Goal: Check status: Check status

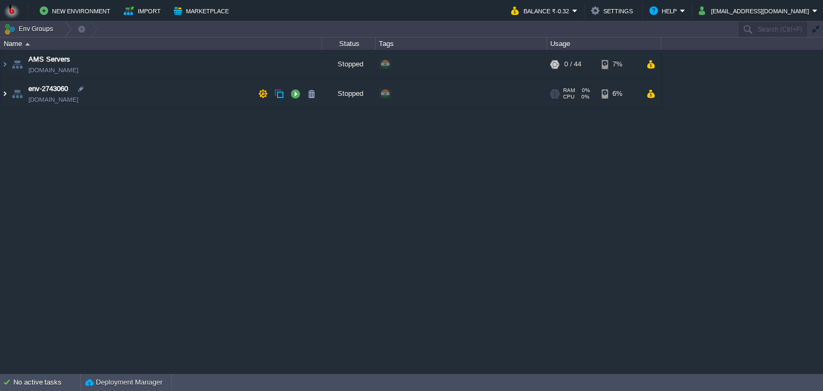
click at [7, 95] on img at bounding box center [5, 93] width 9 height 29
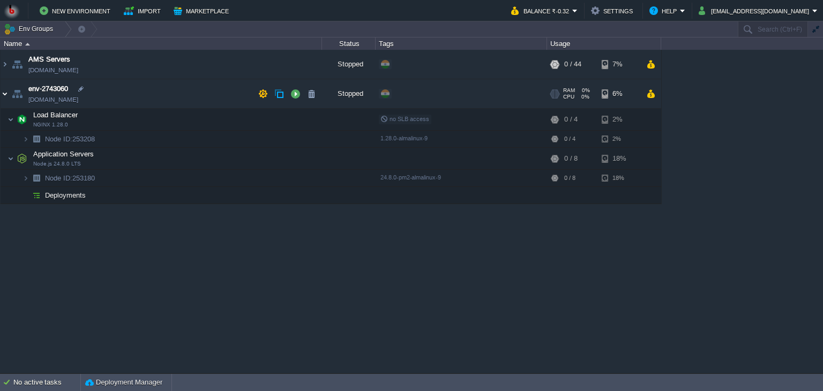
click at [7, 95] on img at bounding box center [5, 93] width 9 height 29
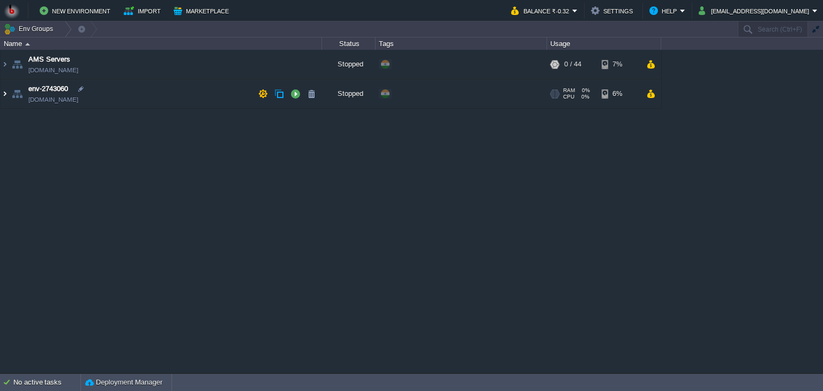
click at [7, 95] on img at bounding box center [5, 93] width 9 height 29
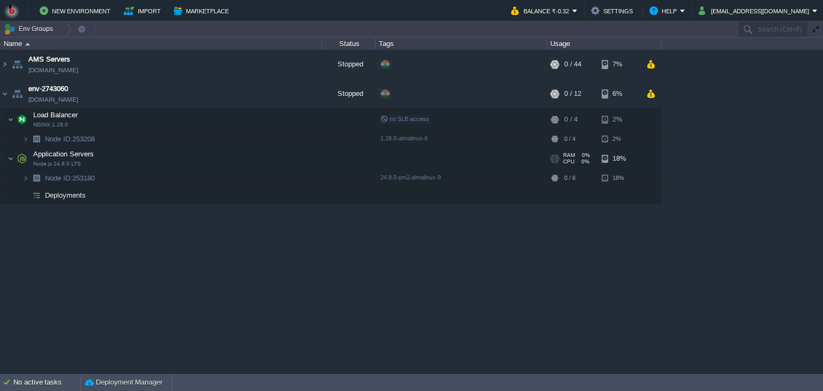
click at [5, 158] on span at bounding box center [4, 158] width 7 height 8
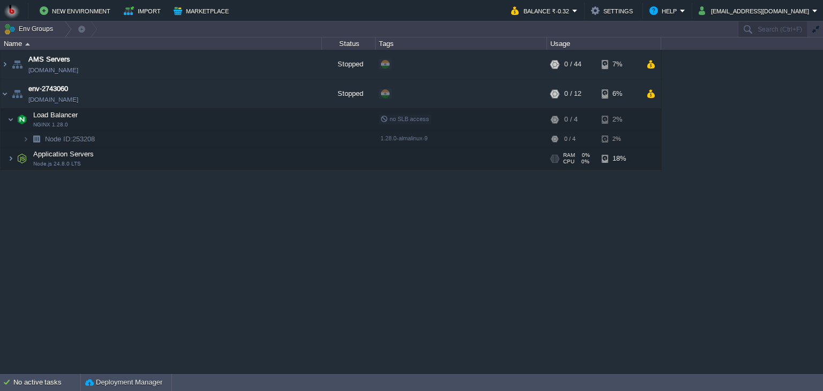
click at [5, 158] on span at bounding box center [4, 158] width 7 height 8
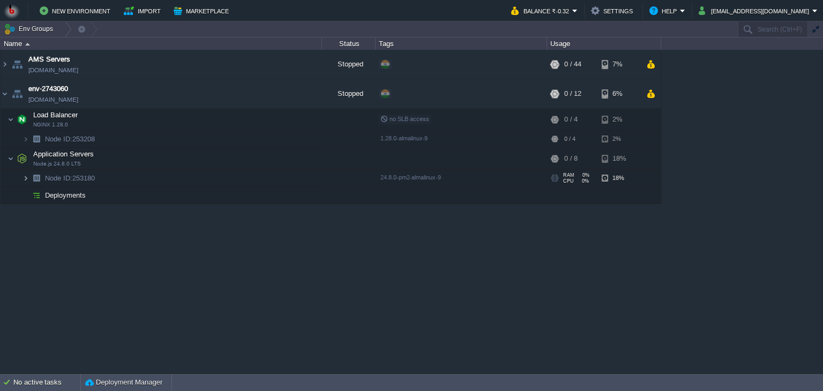
click at [23, 180] on img at bounding box center [26, 178] width 6 height 17
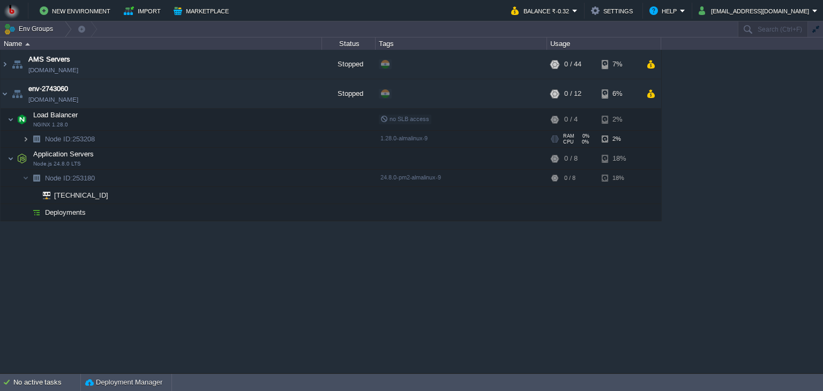
click at [24, 136] on img at bounding box center [26, 139] width 6 height 17
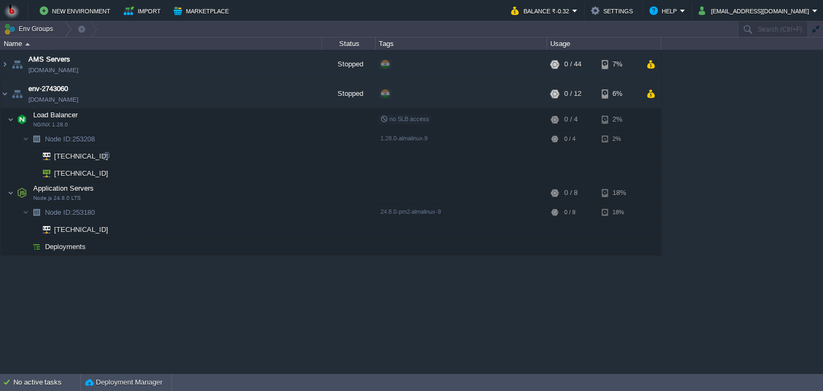
click at [62, 154] on span "[TECHNICAL_ID]" at bounding box center [81, 156] width 57 height 17
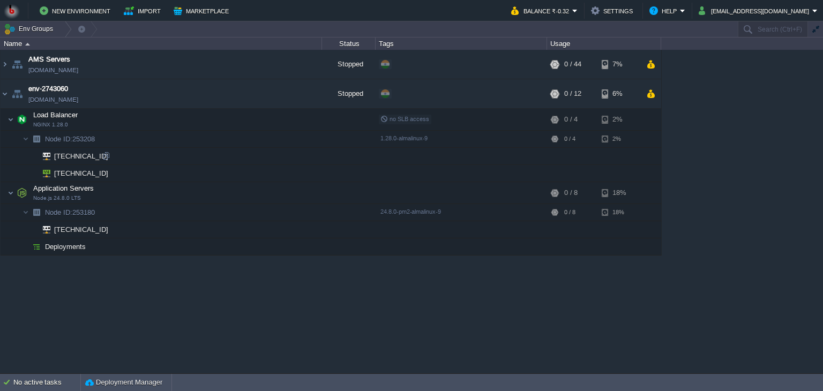
click at [80, 158] on span "[TECHNICAL_ID]" at bounding box center [81, 156] width 57 height 17
click at [122, 273] on div "AMS Servers [DOMAIN_NAME] Stopped + Add to Env Group RAM 0% CPU 0% 0 / 44 7% en…" at bounding box center [411, 212] width 823 height 324
click at [76, 152] on span "[TECHNICAL_ID]" at bounding box center [81, 156] width 57 height 17
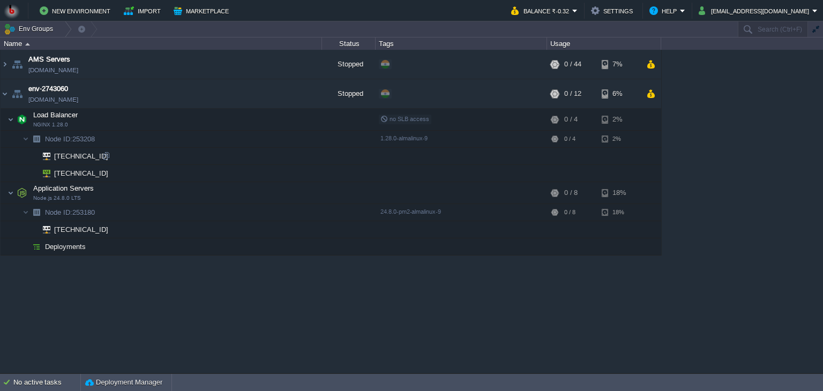
click at [76, 152] on span "[TECHNICAL_ID]" at bounding box center [81, 156] width 57 height 17
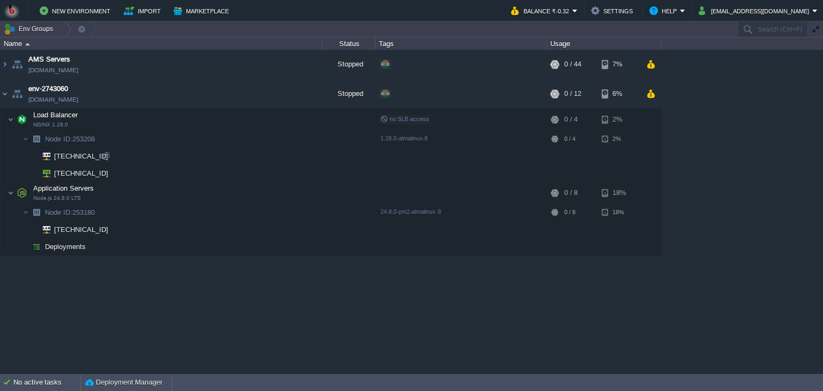
click at [76, 152] on span "[TECHNICAL_ID]" at bounding box center [81, 156] width 57 height 17
click at [75, 295] on div "AMS Servers [DOMAIN_NAME] Stopped + Add to Env Group RAM 0% CPU 0% 0 / 44 7% en…" at bounding box center [411, 212] width 823 height 324
click at [83, 171] on span "[TECHNICAL_ID]" at bounding box center [81, 173] width 57 height 17
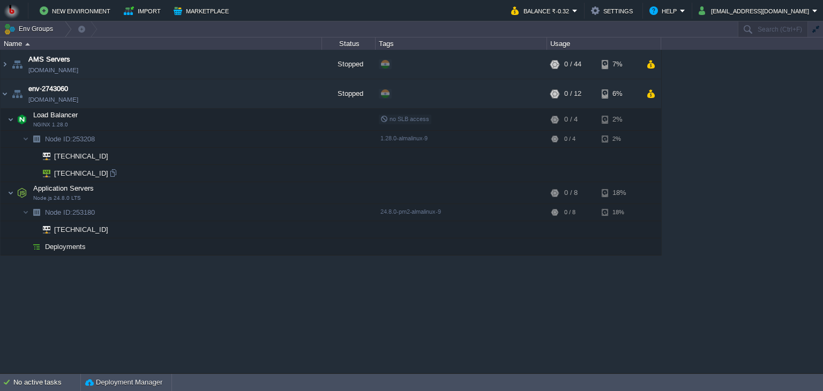
click at [83, 171] on span "[TECHNICAL_ID]" at bounding box center [81, 173] width 57 height 17
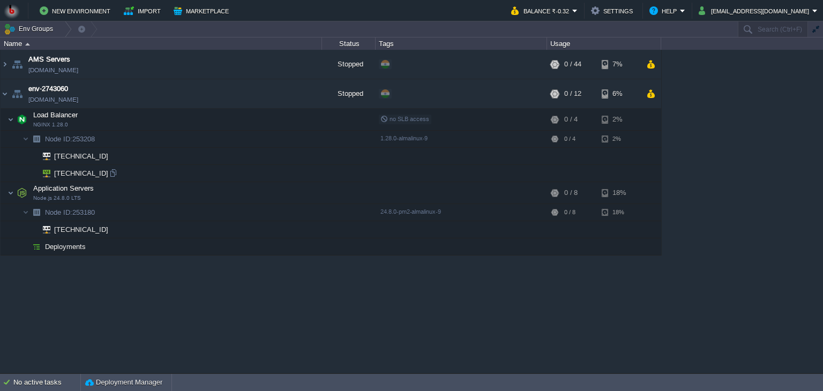
click at [83, 171] on span "[TECHNICAL_ID]" at bounding box center [81, 173] width 57 height 17
click at [83, 264] on div "AMS Servers [DOMAIN_NAME] Stopped + Add to Env Group RAM 0% CPU 0% 0 / 44 7% en…" at bounding box center [411, 212] width 823 height 324
click at [69, 228] on span "[TECHNICAL_ID]" at bounding box center [81, 229] width 57 height 17
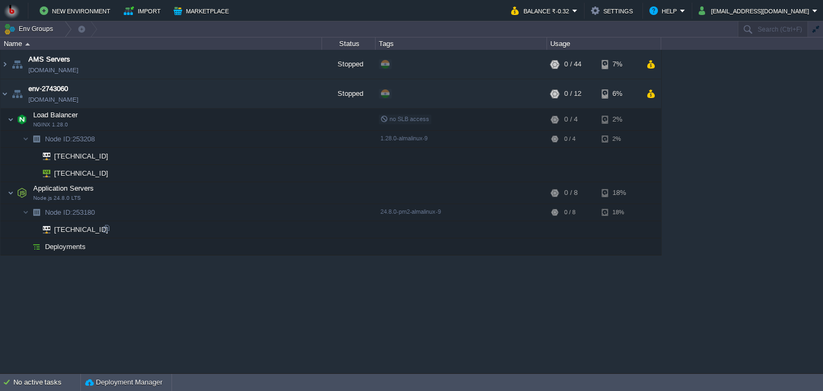
click at [69, 228] on span "[TECHNICAL_ID]" at bounding box center [81, 229] width 57 height 17
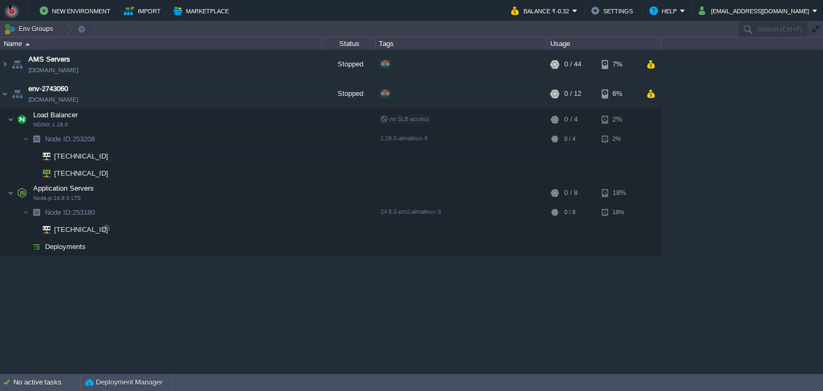
click at [69, 228] on span "[TECHNICAL_ID]" at bounding box center [81, 229] width 57 height 17
click at [75, 236] on span "[TECHNICAL_ID]" at bounding box center [81, 229] width 57 height 17
click at [69, 286] on div "AMS Servers [DOMAIN_NAME] Stopped + Add to Env Group RAM 0% CPU 0% 0 / 44 7% en…" at bounding box center [411, 212] width 823 height 324
click at [66, 154] on span "[TECHNICAL_ID]" at bounding box center [81, 156] width 57 height 17
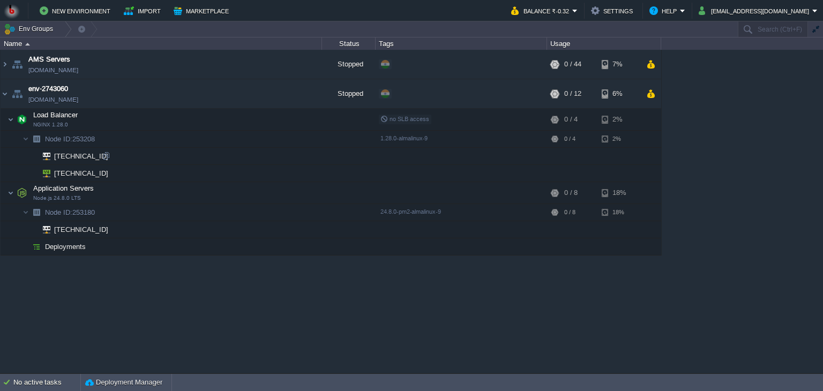
click at [66, 154] on span "[TECHNICAL_ID]" at bounding box center [81, 156] width 57 height 17
click at [71, 172] on span "[TECHNICAL_ID]" at bounding box center [81, 173] width 57 height 17
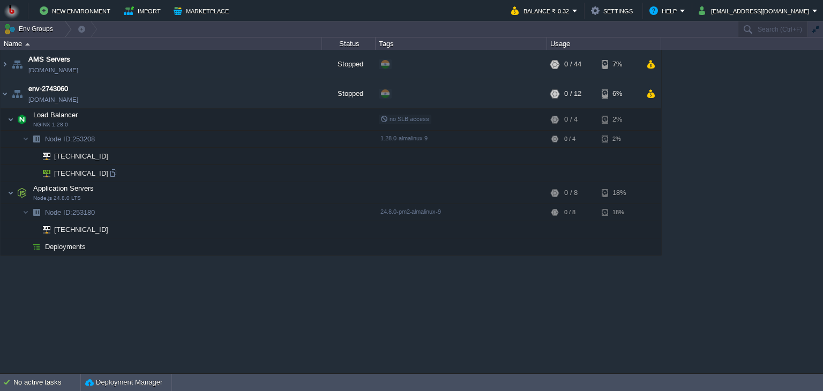
click at [54, 172] on span "[TECHNICAL_ID]" at bounding box center [81, 173] width 57 height 17
click at [41, 166] on img at bounding box center [42, 173] width 15 height 17
click at [69, 333] on div "AMS Servers [DOMAIN_NAME] Stopped + Add to Env Group RAM 0% CPU 0% 0 / 44 7% en…" at bounding box center [411, 212] width 823 height 324
click at [61, 153] on span "[TECHNICAL_ID]" at bounding box center [81, 156] width 57 height 17
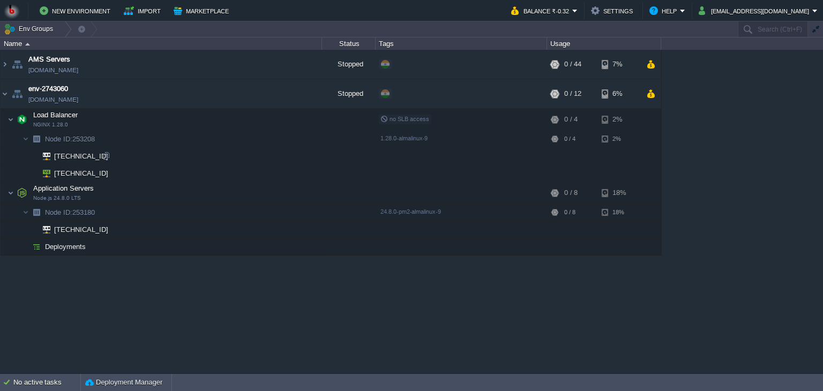
click at [61, 153] on span "[TECHNICAL_ID]" at bounding box center [81, 156] width 57 height 17
click at [49, 319] on div "AMS Servers [DOMAIN_NAME] Stopped + Add to Env Group RAM 0% CPU 0% 0 / 44 7% en…" at bounding box center [411, 212] width 823 height 324
click at [66, 167] on span "[TECHNICAL_ID]" at bounding box center [81, 173] width 57 height 17
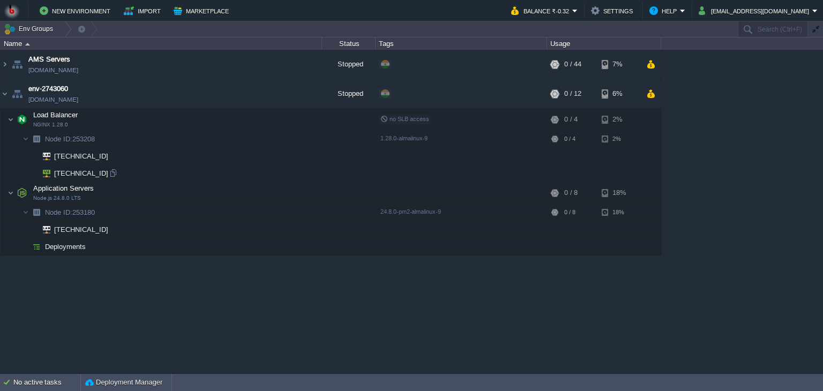
click at [66, 167] on span "[TECHNICAL_ID]" at bounding box center [81, 173] width 57 height 17
click at [79, 277] on div "AMS Servers [DOMAIN_NAME] Stopped + Add to Env Group RAM 0% CPU 0% 0 / 44 7% en…" at bounding box center [411, 212] width 823 height 324
click at [58, 228] on span "[TECHNICAL_ID]" at bounding box center [81, 229] width 57 height 17
click at [64, 283] on div "AMS Servers [DOMAIN_NAME] Stopped + Add to Env Group RAM 0% CPU 0% 0 / 44 7% en…" at bounding box center [411, 212] width 823 height 324
click at [25, 138] on img at bounding box center [26, 139] width 6 height 17
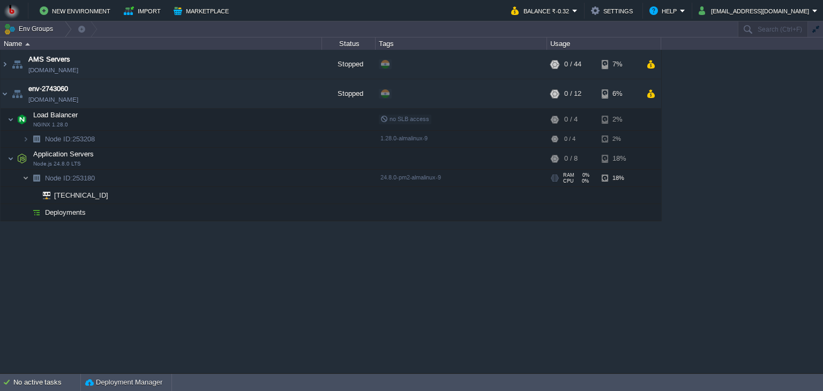
click at [25, 179] on img at bounding box center [26, 178] width 6 height 17
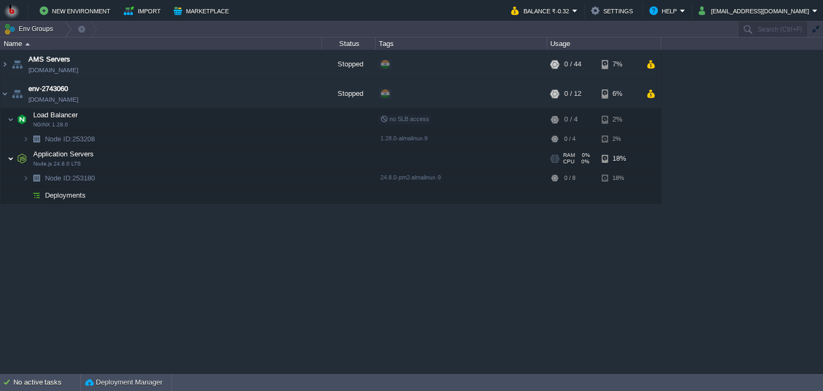
click at [9, 160] on img at bounding box center [11, 158] width 6 height 21
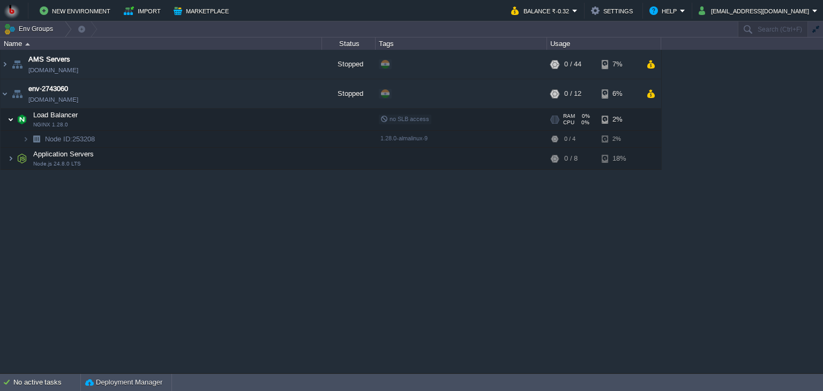
click at [9, 116] on img at bounding box center [11, 119] width 6 height 21
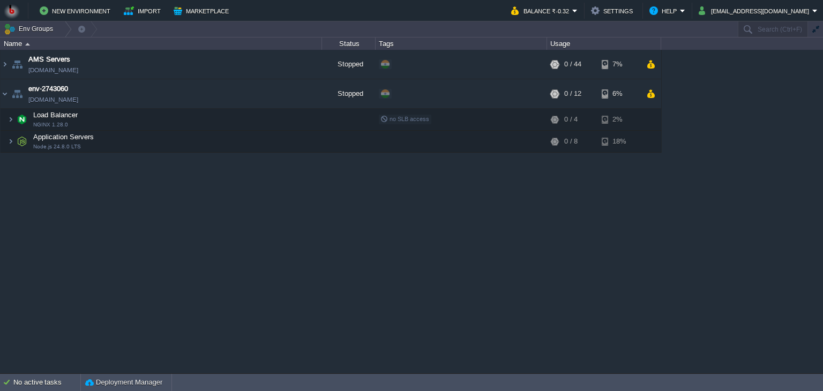
click at [65, 210] on div "AMS Servers [DOMAIN_NAME] Stopped + Add to Env Group RAM 0% CPU 0% 0 / 44 7% en…" at bounding box center [411, 212] width 823 height 324
